Goal: Information Seeking & Learning: Find specific fact

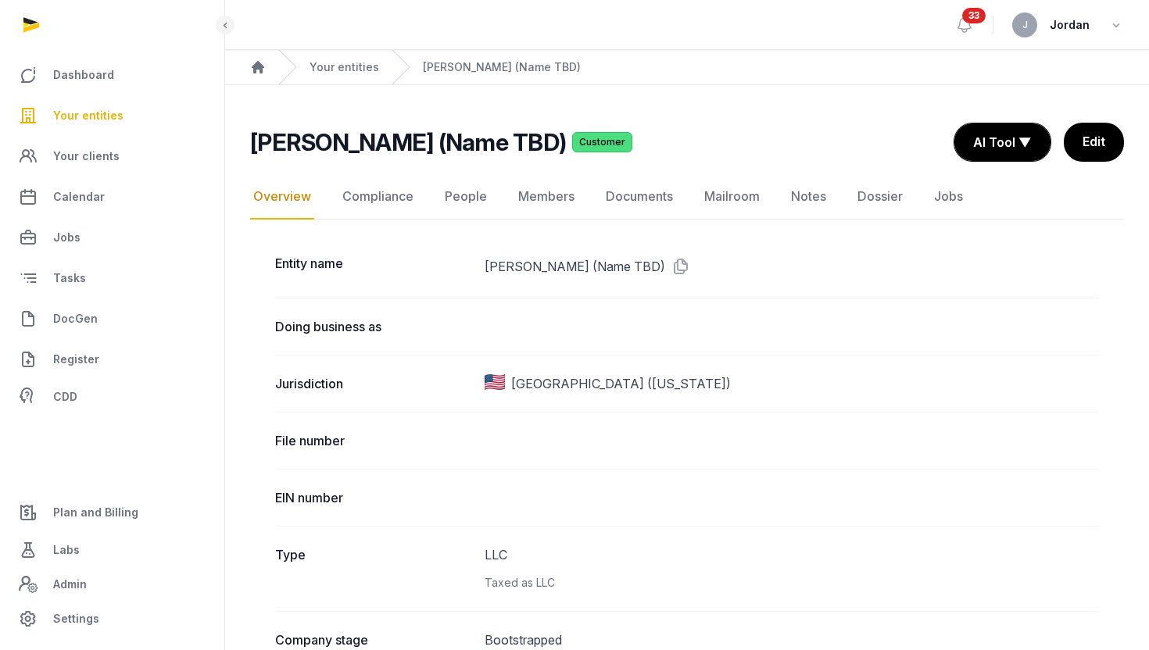
click at [112, 109] on span "Your entities" at bounding box center [88, 115] width 70 height 19
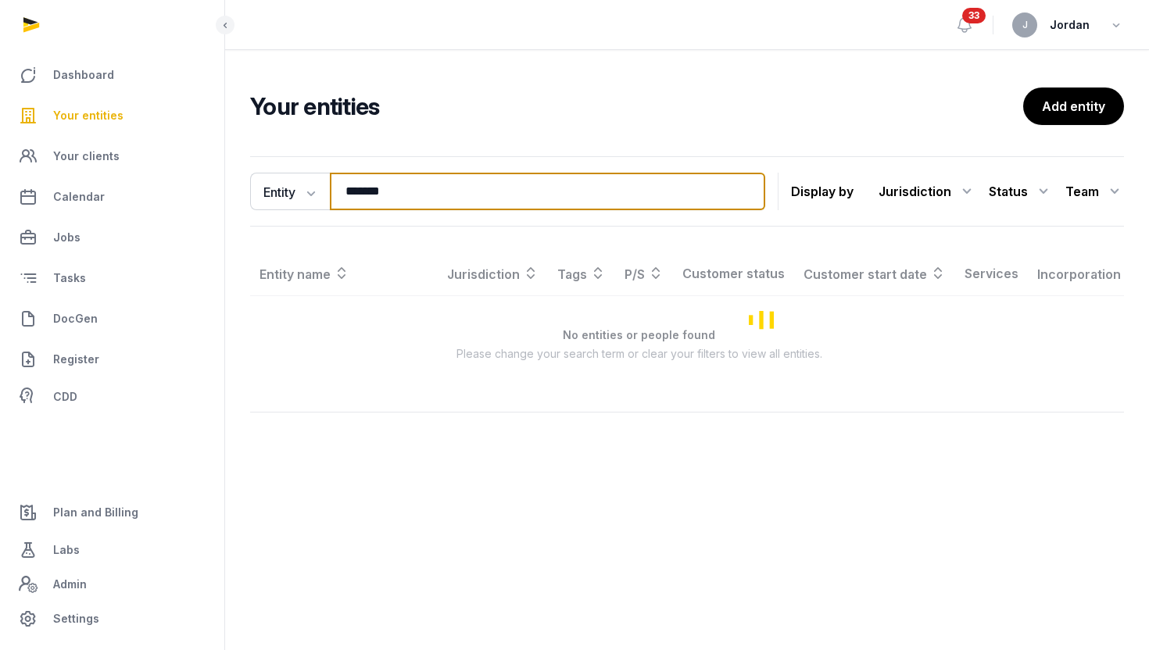
click at [365, 194] on input "*******" at bounding box center [547, 192] width 435 height 38
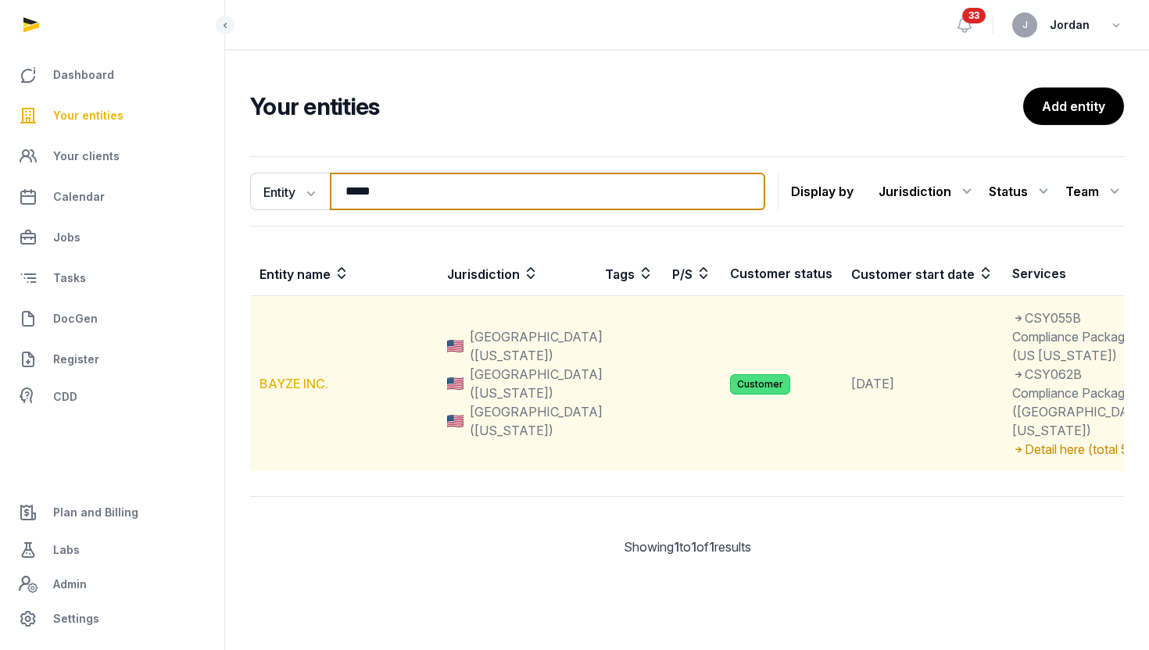
type input "*****"
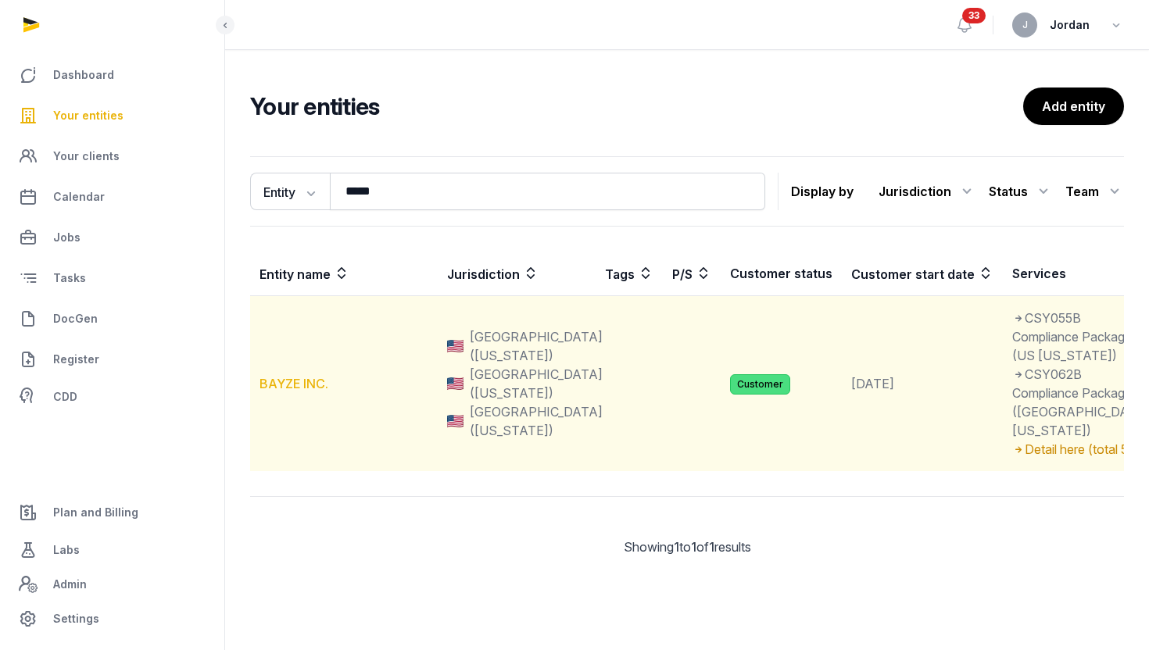
click at [292, 392] on link "BAYZE INC." at bounding box center [294, 384] width 69 height 16
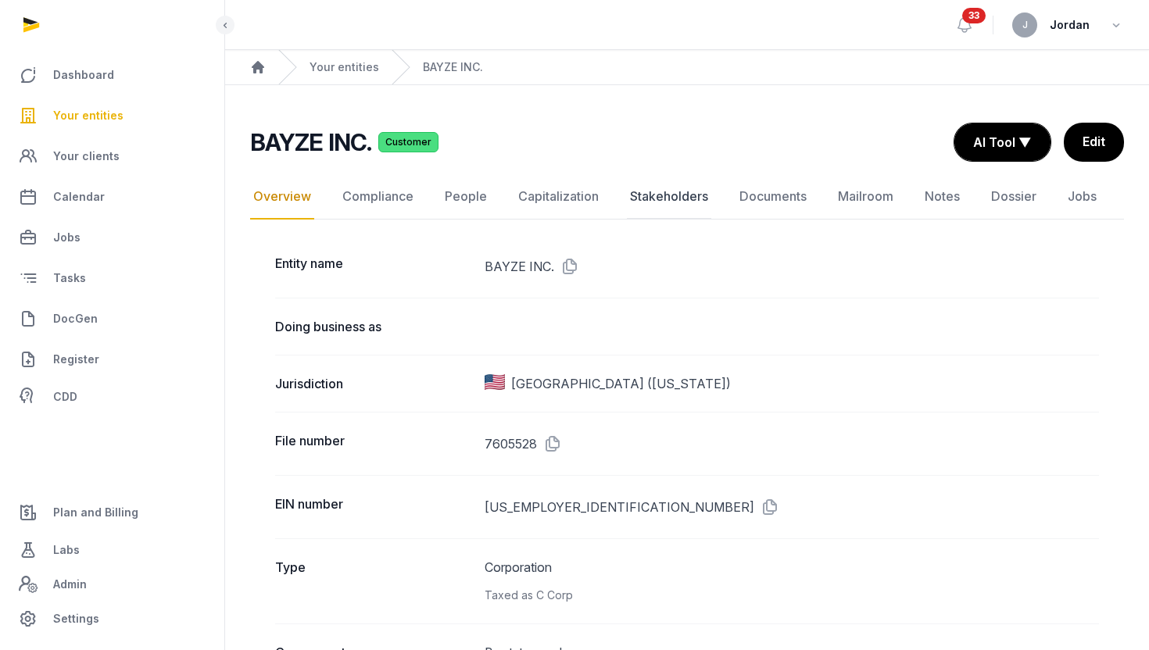
click at [680, 197] on link "Stakeholders" at bounding box center [669, 196] width 84 height 45
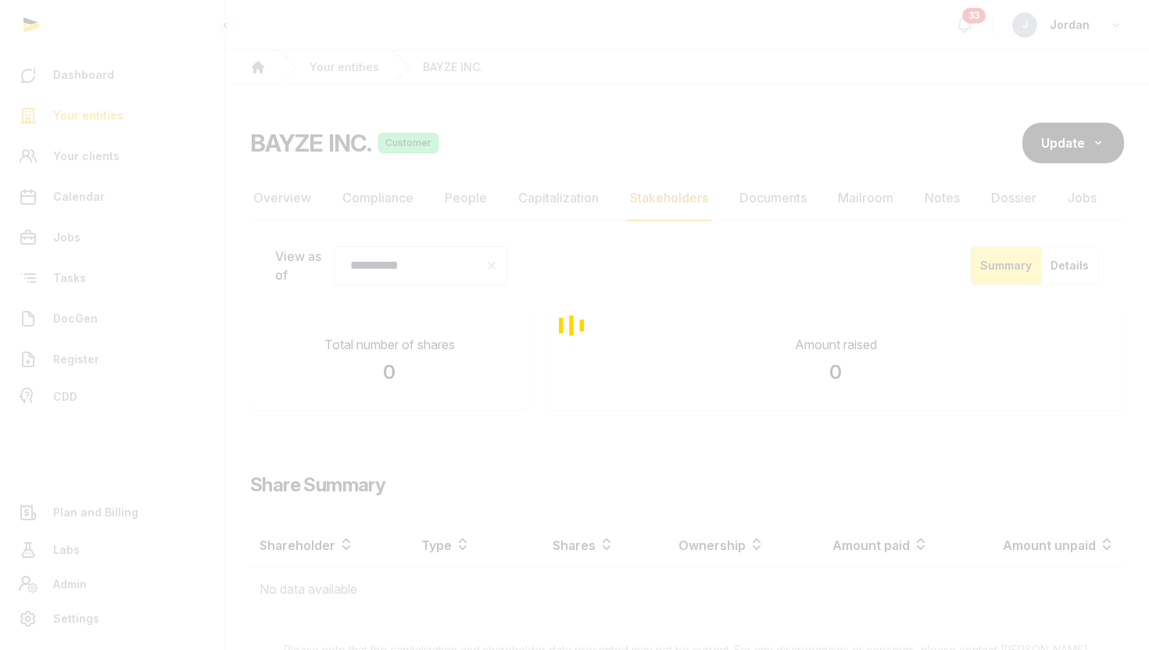
click at [747, 196] on div "Loading" at bounding box center [574, 325] width 1149 height 650
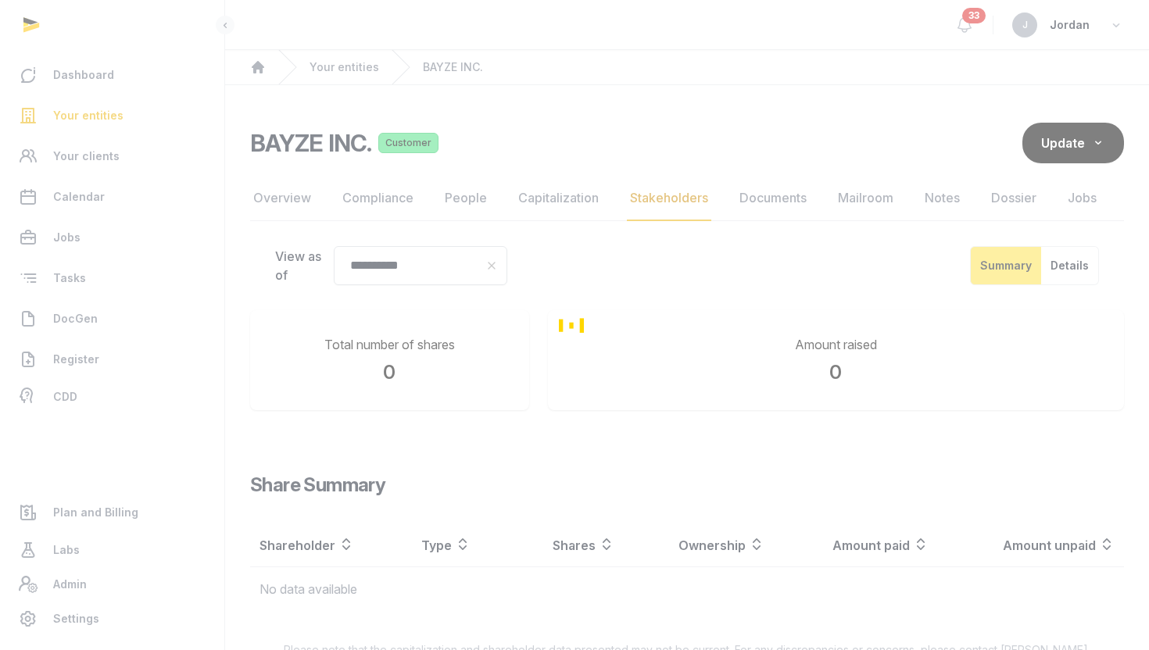
click at [747, 196] on div "Loading" at bounding box center [574, 325] width 1149 height 650
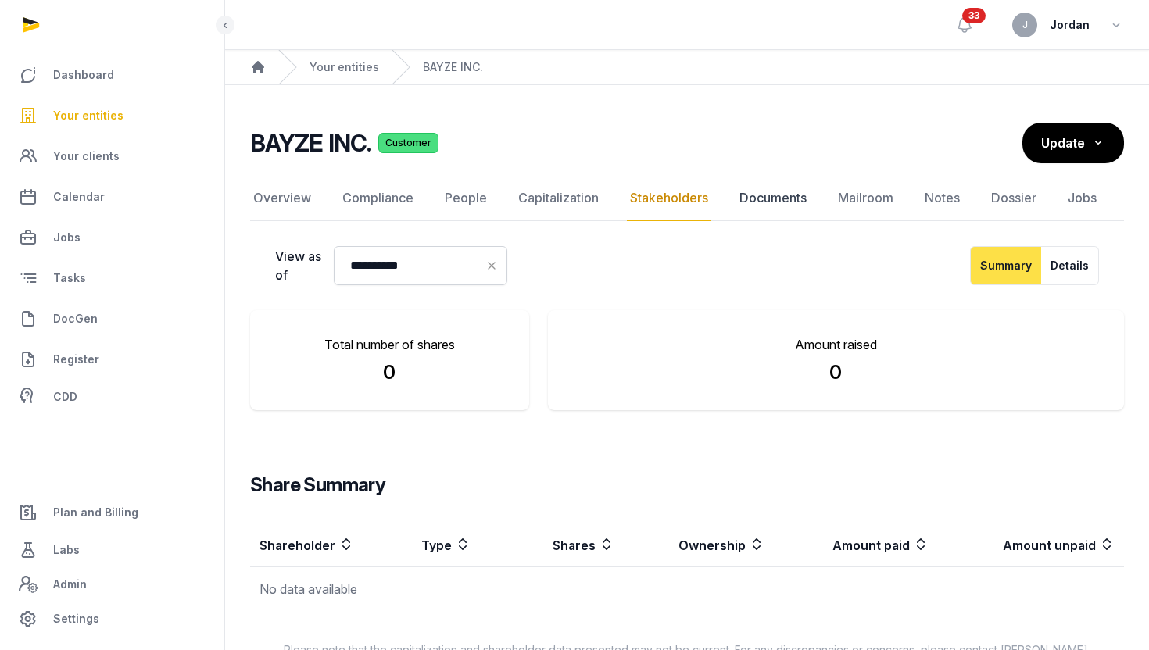
click at [747, 197] on link "Documents" at bounding box center [772, 198] width 73 height 45
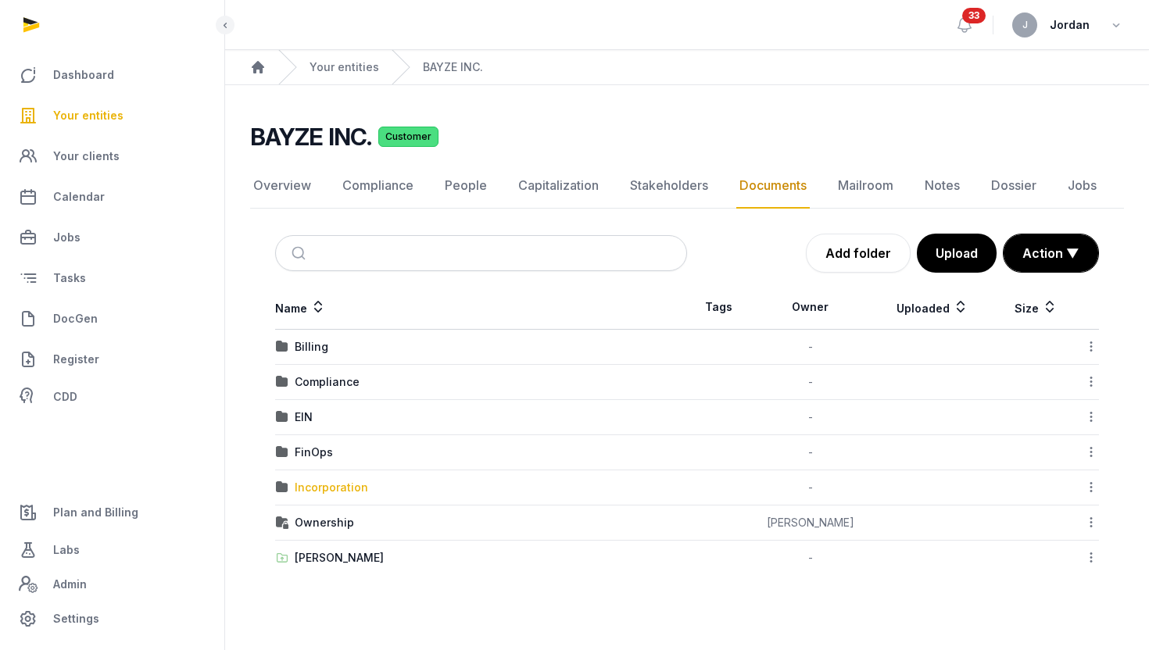
click at [340, 493] on div "Incorporation" at bounding box center [331, 488] width 73 height 16
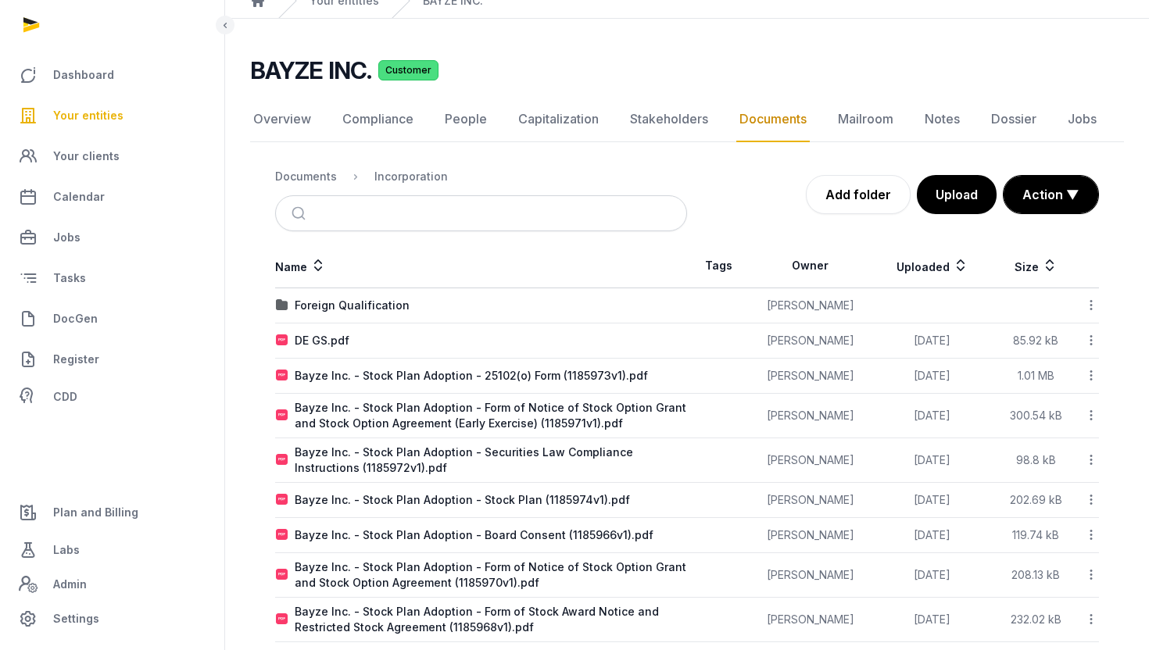
scroll to position [78, 0]
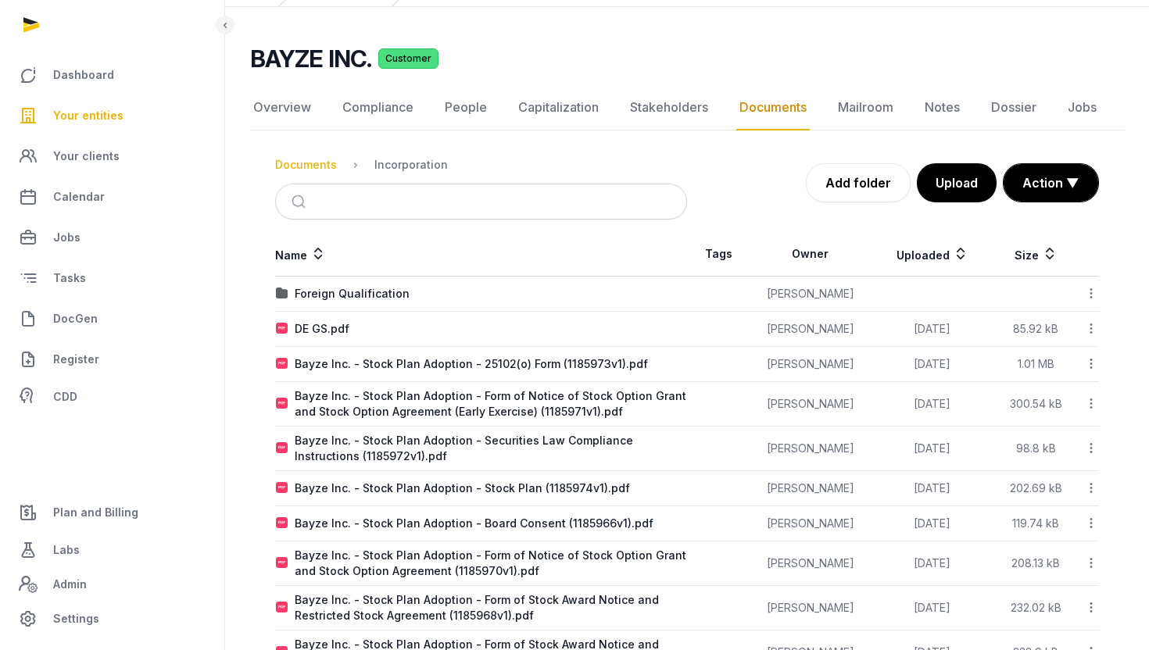
click at [321, 167] on div "Documents" at bounding box center [306, 165] width 62 height 16
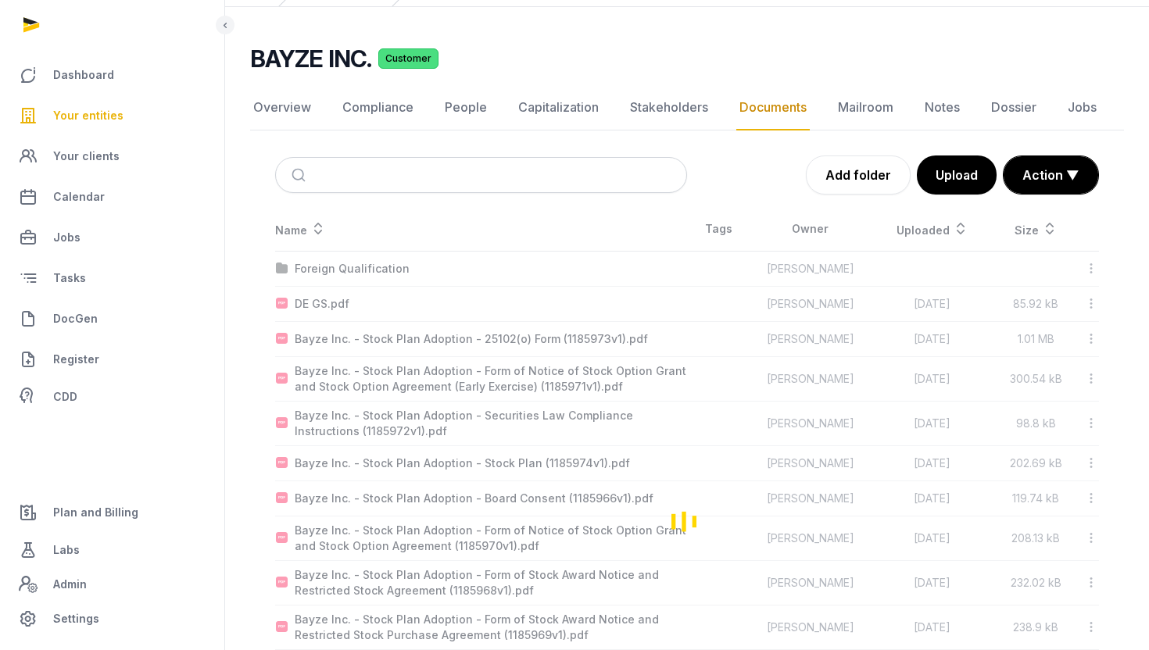
scroll to position [0, 0]
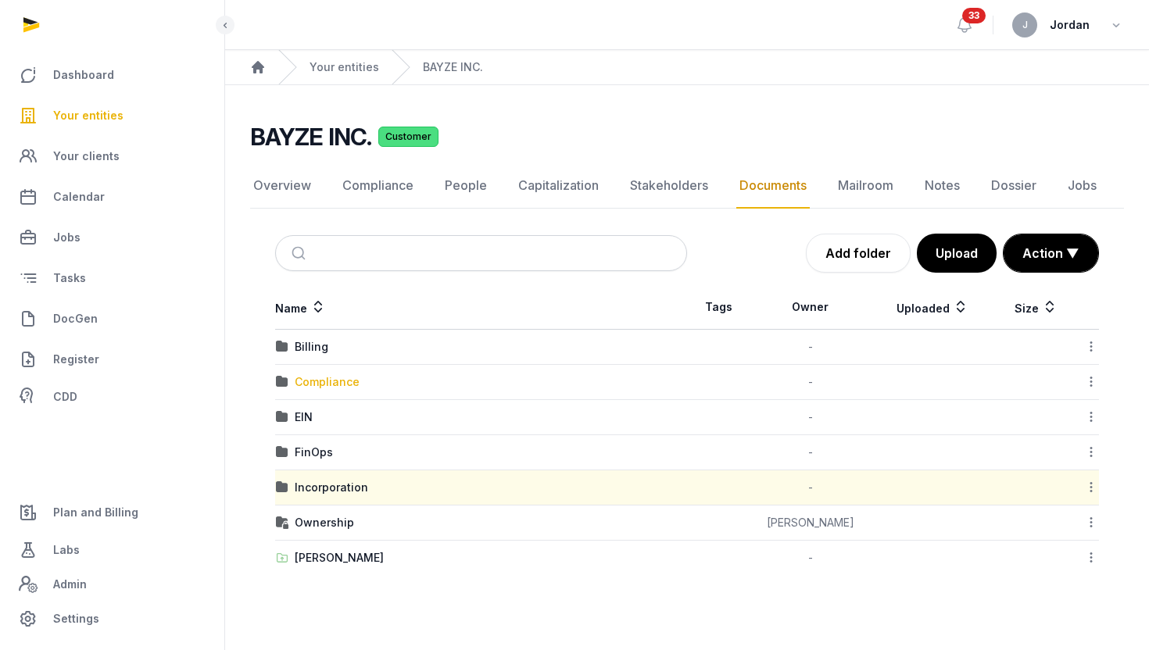
click at [332, 381] on div "Compliance" at bounding box center [327, 382] width 65 height 16
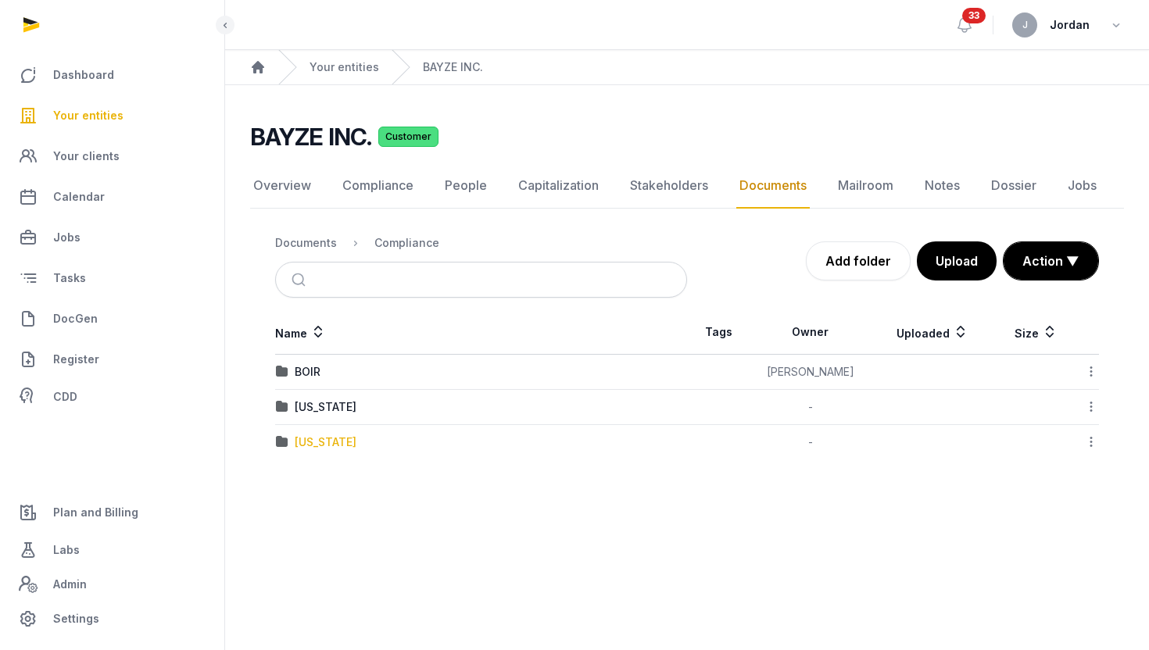
click at [341, 448] on div "[US_STATE]" at bounding box center [326, 443] width 62 height 16
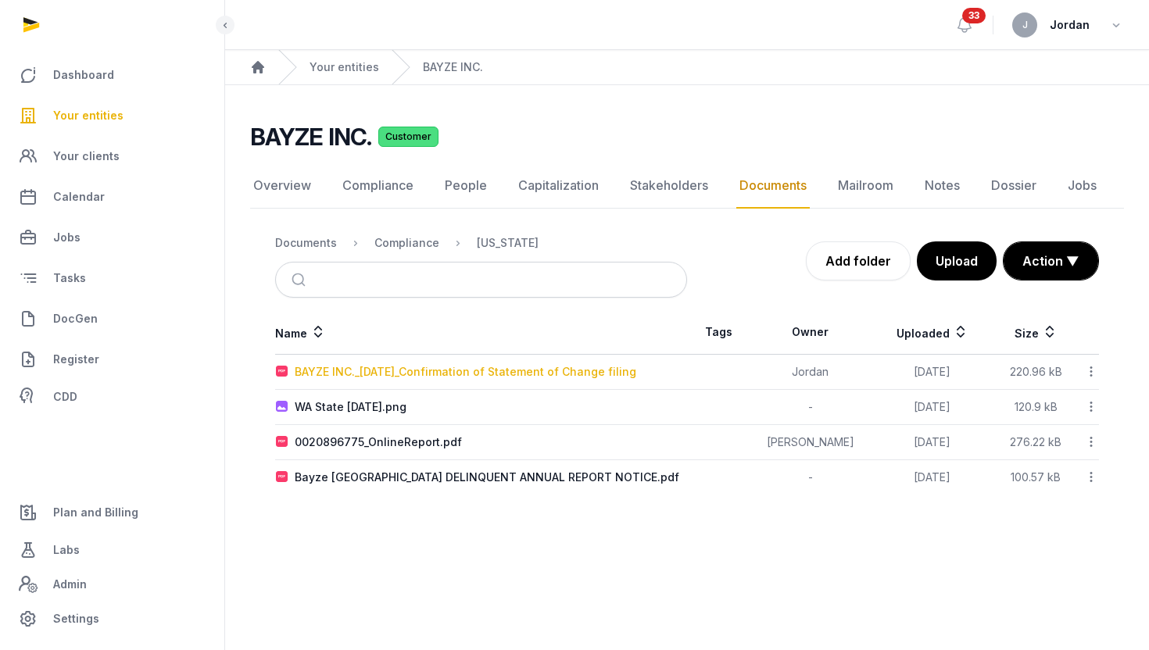
click at [615, 374] on div "BAYZE INC._[DATE]_Confirmation of Statement of Change filing" at bounding box center [466, 372] width 342 height 16
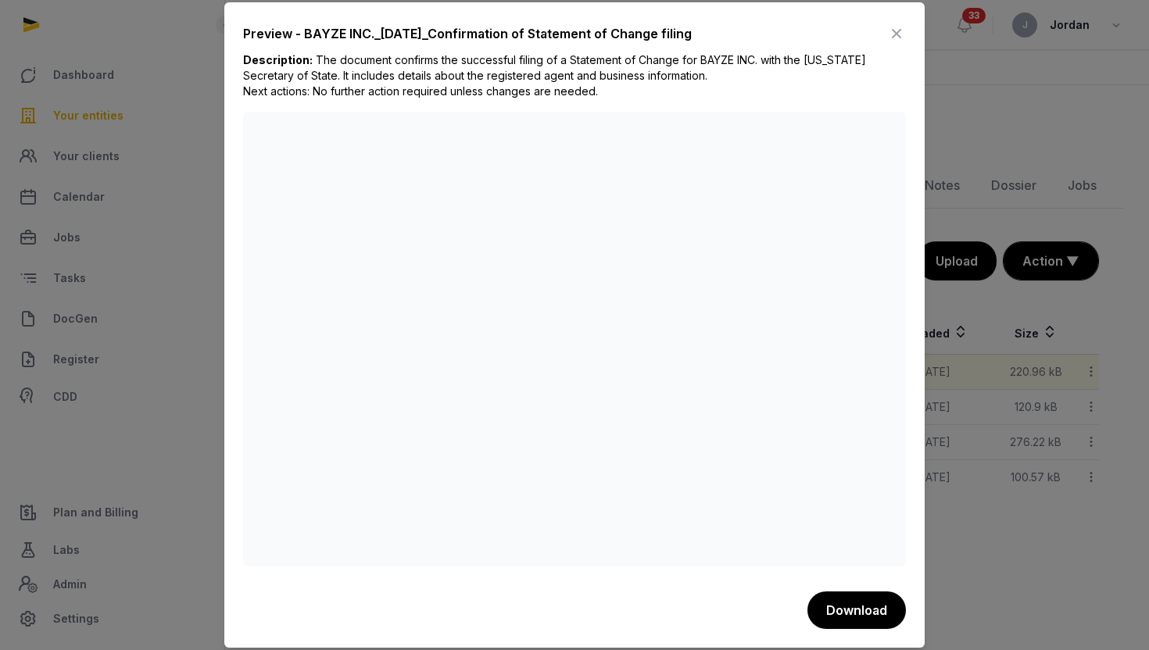
click at [1002, 367] on div at bounding box center [574, 325] width 1149 height 650
